Goal: Information Seeking & Learning: Learn about a topic

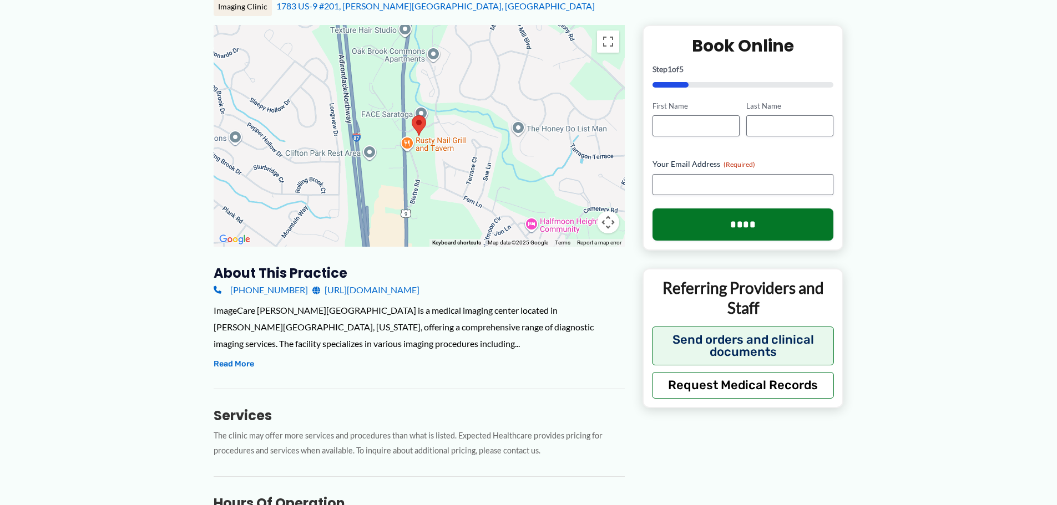
scroll to position [166, 0]
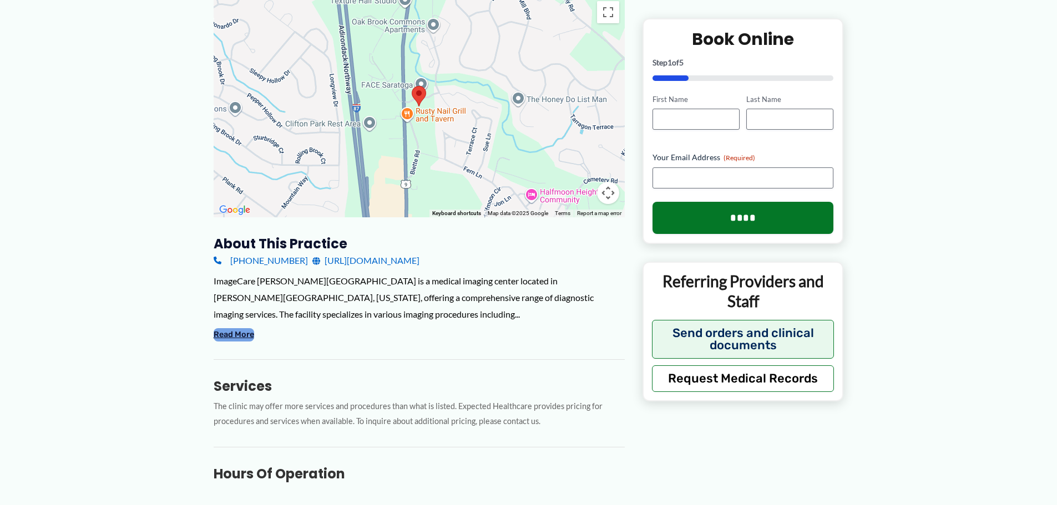
click at [233, 330] on button "Read More" at bounding box center [234, 334] width 41 height 13
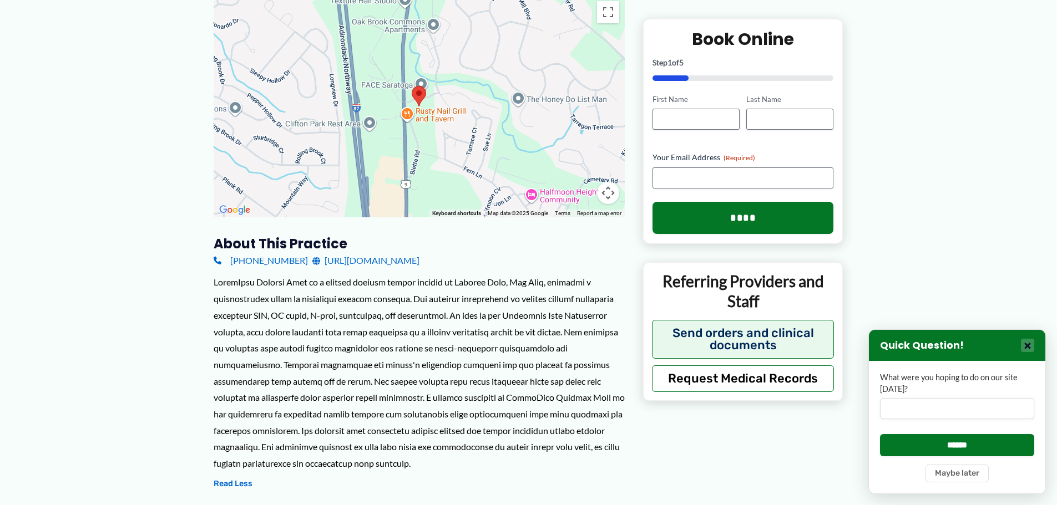
click at [1030, 344] on button "×" at bounding box center [1027, 345] width 13 height 13
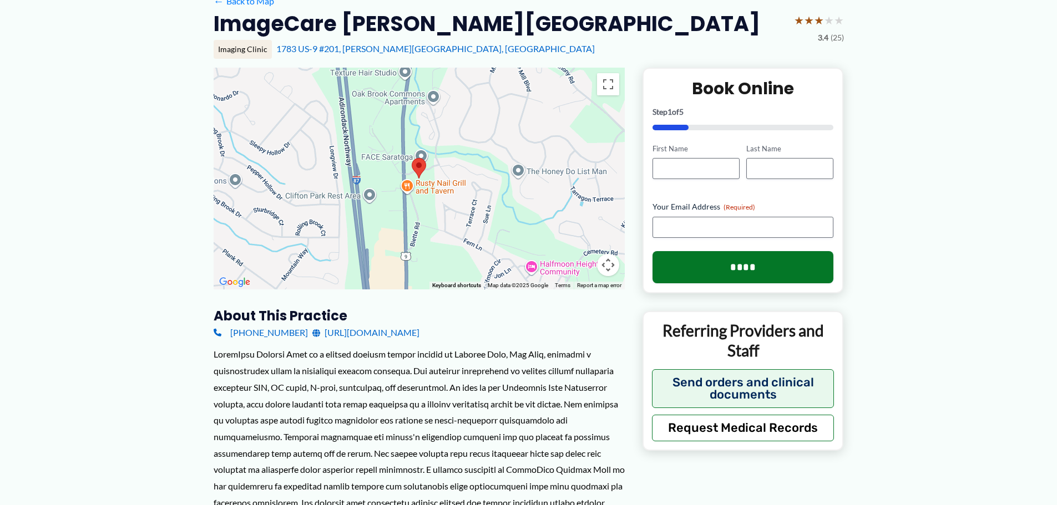
scroll to position [0, 0]
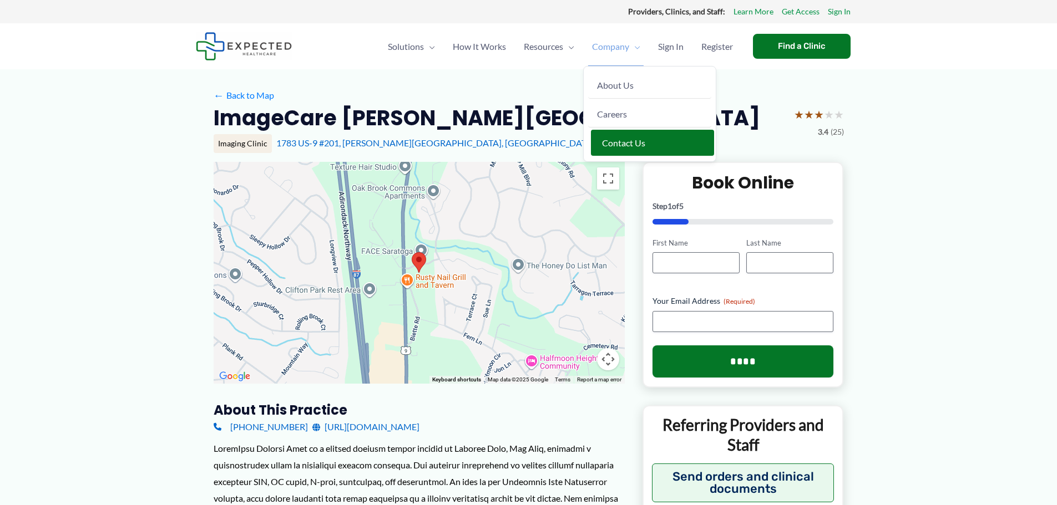
click at [616, 147] on span "Contact Us" at bounding box center [623, 143] width 43 height 11
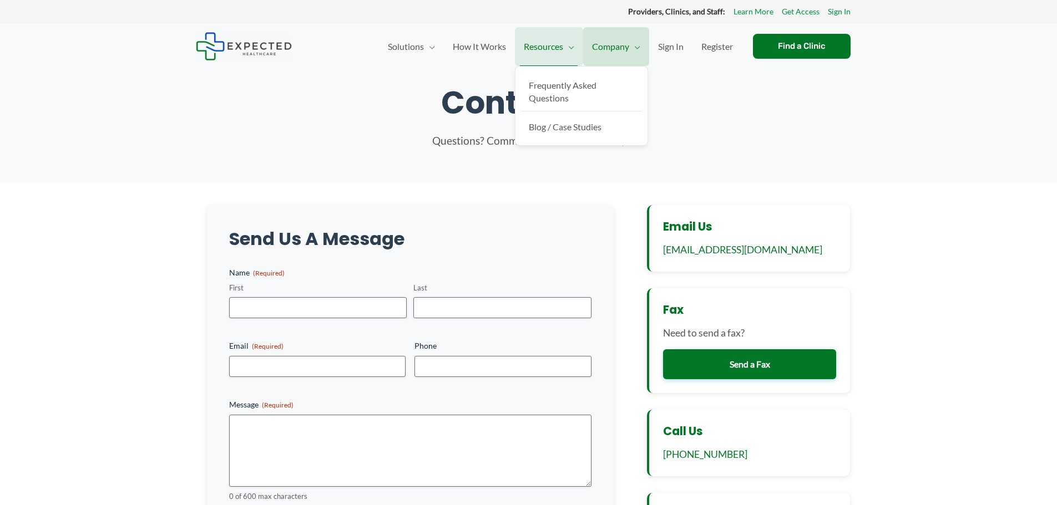
click at [545, 47] on span "Resources" at bounding box center [543, 46] width 39 height 39
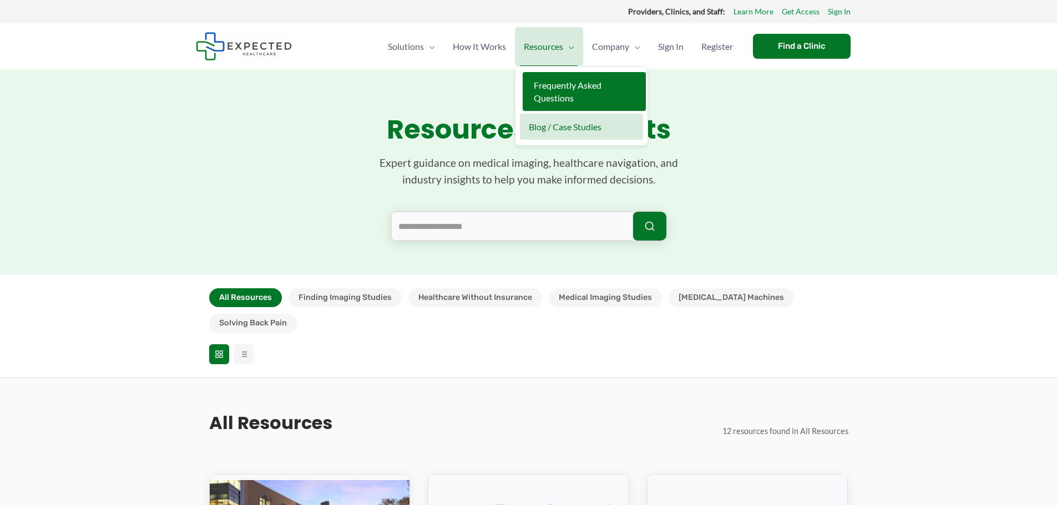
click at [550, 89] on span "Frequently Asked Questions" at bounding box center [568, 91] width 68 height 23
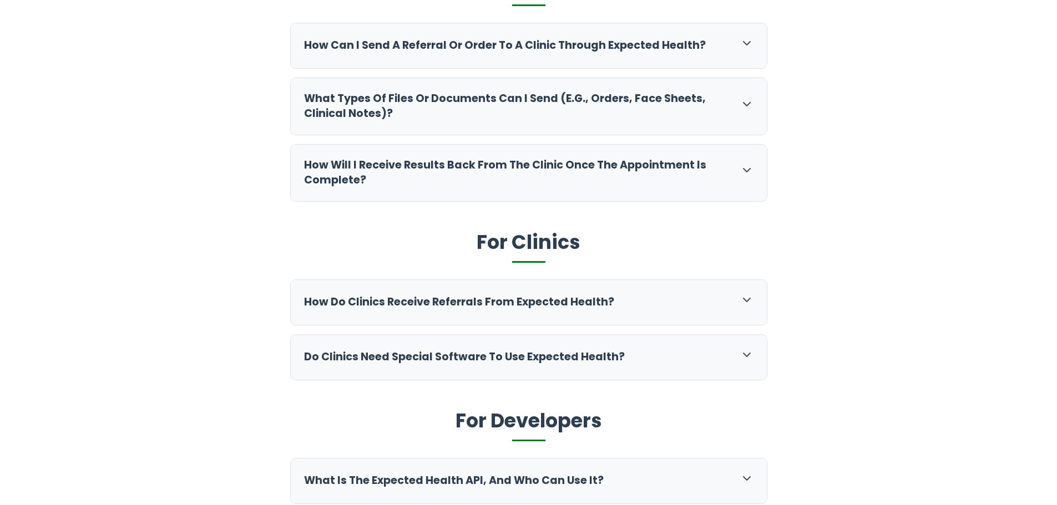
scroll to position [666, 0]
